Goal: Check status

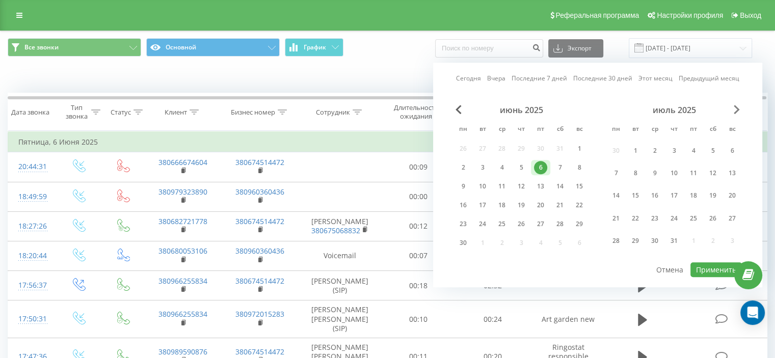
click at [738, 112] on span "Next Month" at bounding box center [737, 109] width 6 height 9
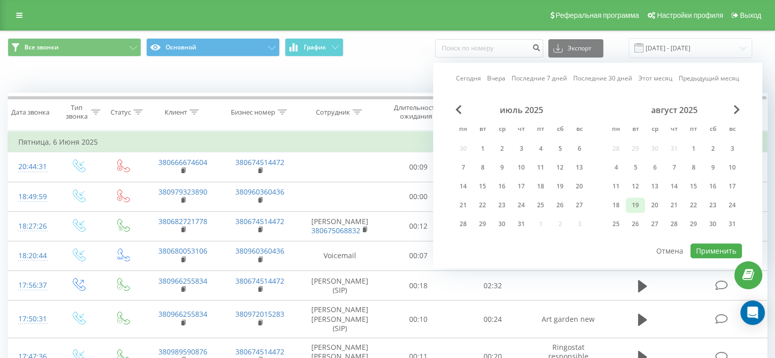
click at [644, 201] on div "18 19 20 21 22 23 24" at bounding box center [674, 205] width 136 height 15
click at [640, 201] on div "19" at bounding box center [635, 205] width 13 height 13
click at [707, 246] on button "Применить" at bounding box center [715, 250] width 51 height 15
type input "[DATE] - [DATE]"
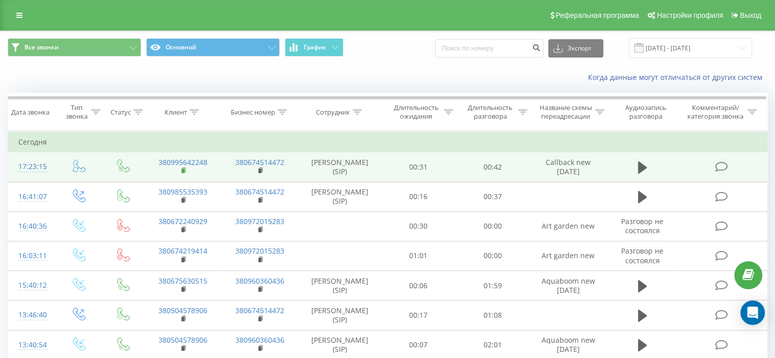
click at [183, 170] on rect at bounding box center [182, 171] width 3 height 5
